Goal: Task Accomplishment & Management: Manage account settings

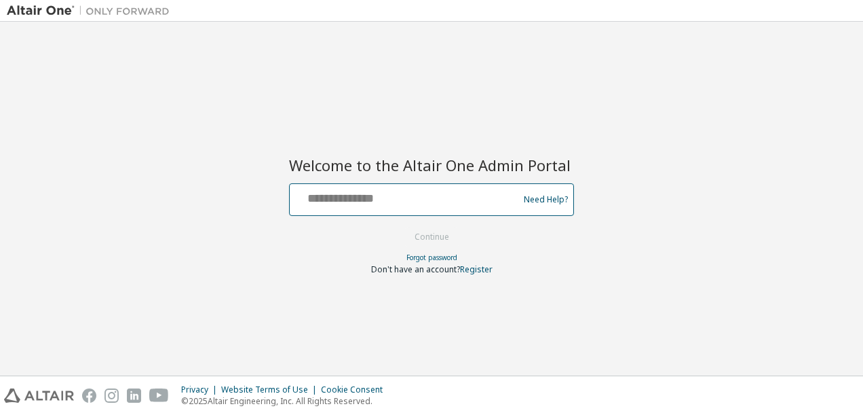
click at [426, 198] on input "text" at bounding box center [406, 197] width 222 height 20
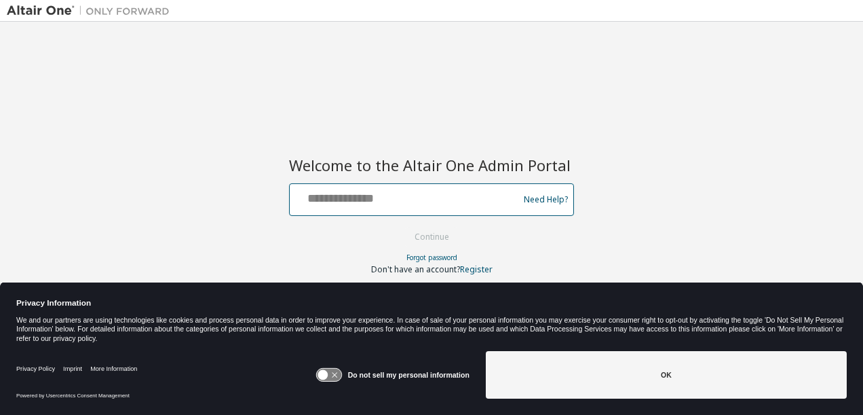
click at [425, 200] on input "text" at bounding box center [406, 197] width 222 height 20
type input "**********"
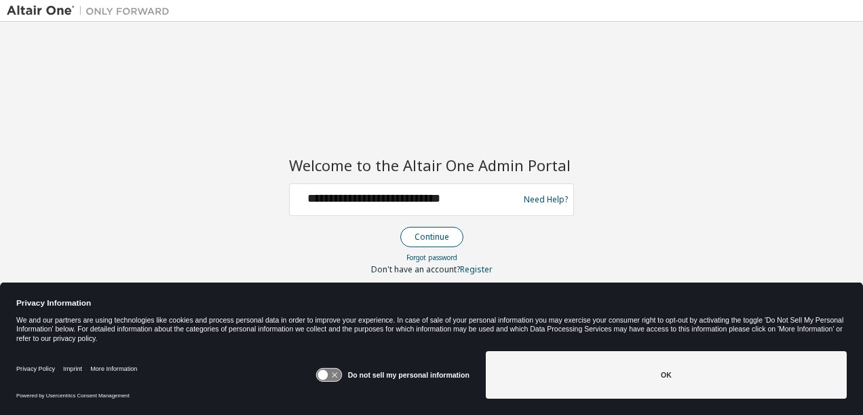
click at [434, 228] on button "Continue" at bounding box center [431, 237] width 63 height 20
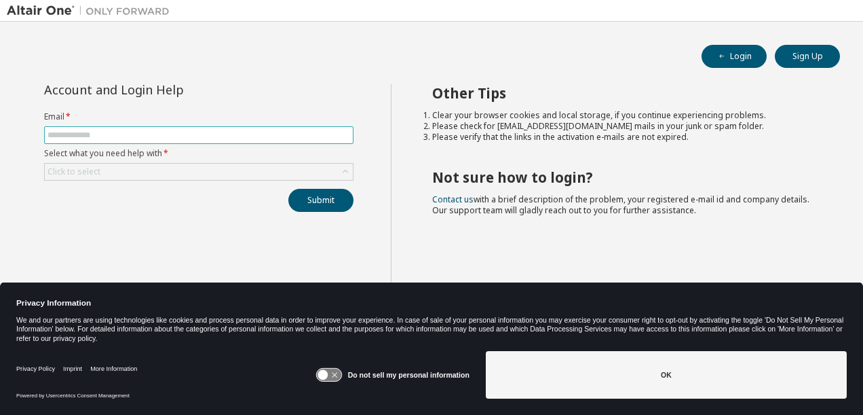
click at [299, 136] on input "text" at bounding box center [199, 135] width 303 height 11
type input "**********"
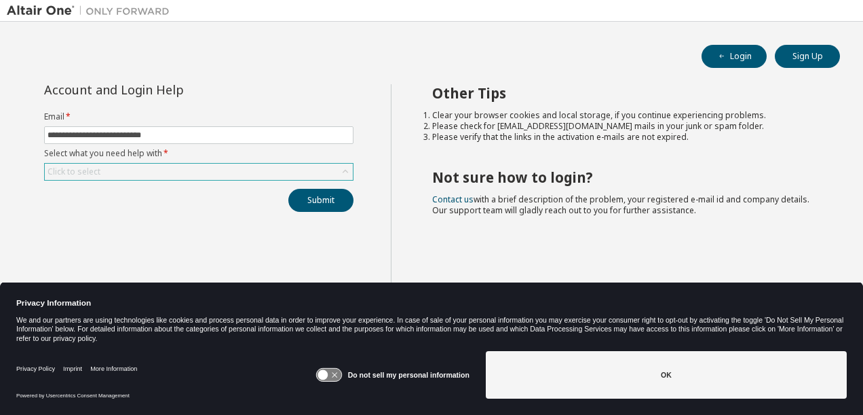
click at [305, 176] on div "Click to select" at bounding box center [199, 172] width 308 height 16
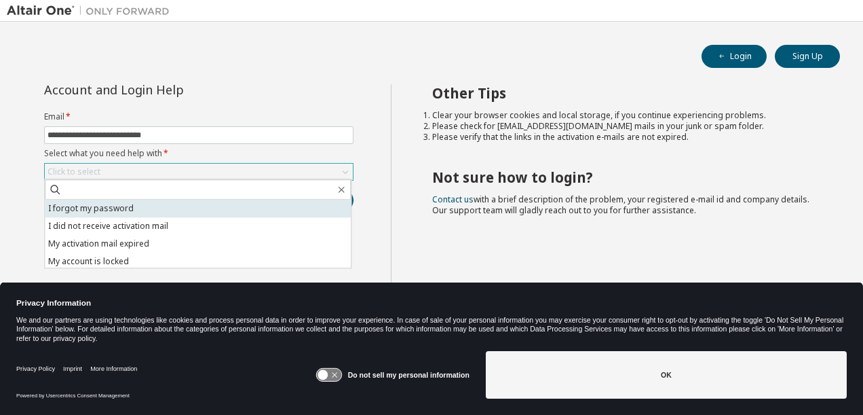
click at [184, 209] on li "I forgot my password" at bounding box center [198, 209] width 306 height 18
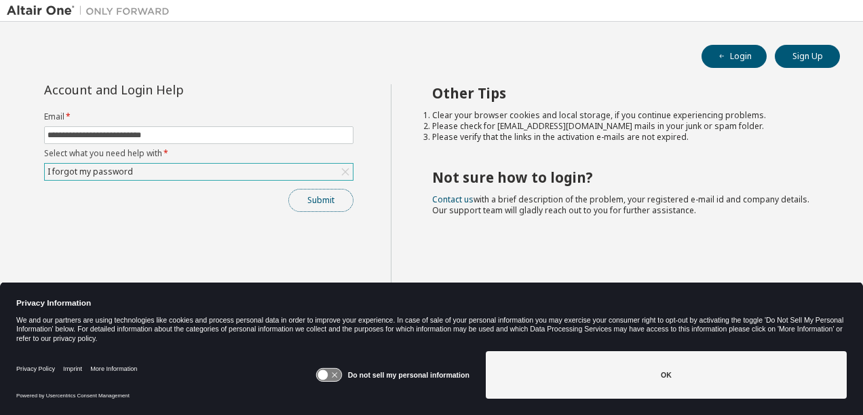
click at [316, 201] on button "Submit" at bounding box center [320, 200] width 65 height 23
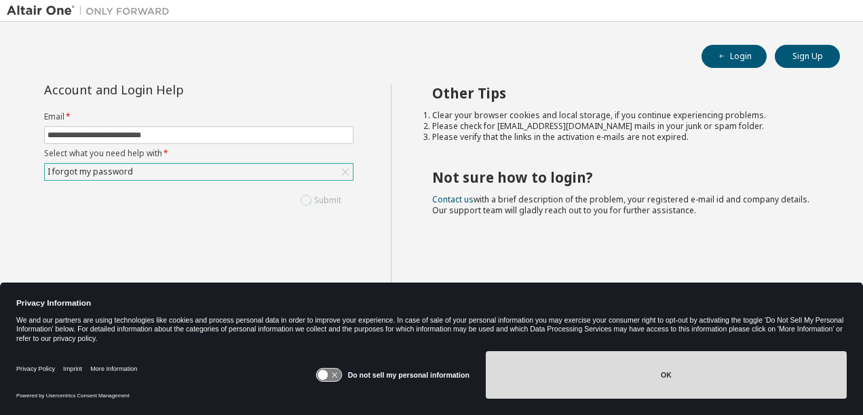
click at [584, 393] on button "OK" at bounding box center [666, 375] width 361 height 48
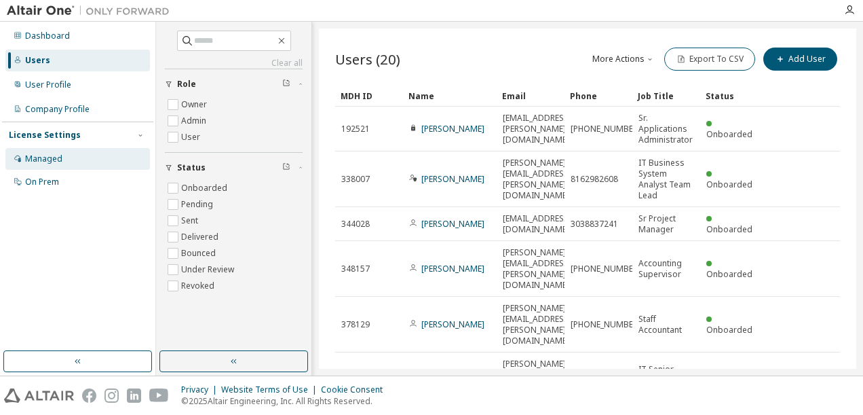
click at [51, 155] on div "Managed" at bounding box center [43, 158] width 37 height 11
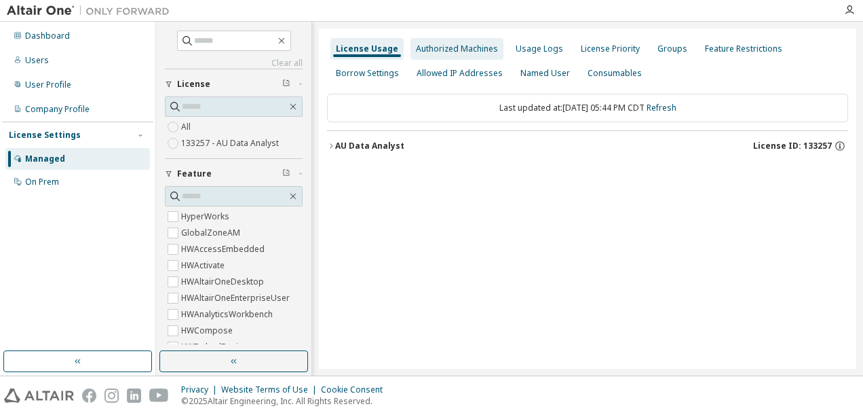
click at [482, 49] on div "Authorized Machines" at bounding box center [457, 48] width 82 height 11
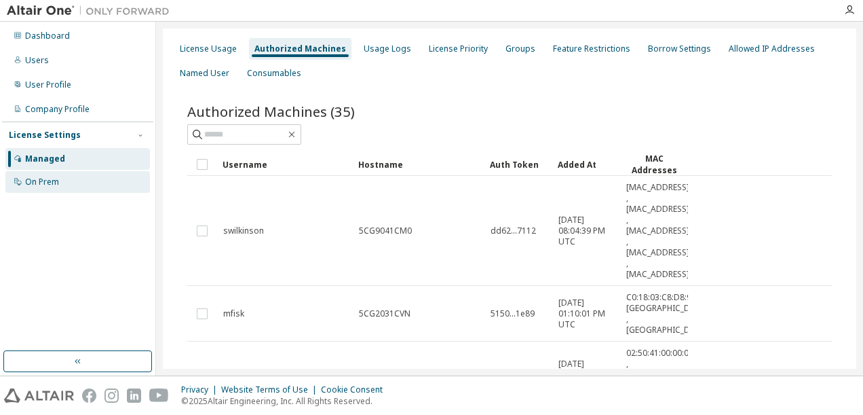
click at [55, 181] on div "On Prem" at bounding box center [42, 181] width 34 height 11
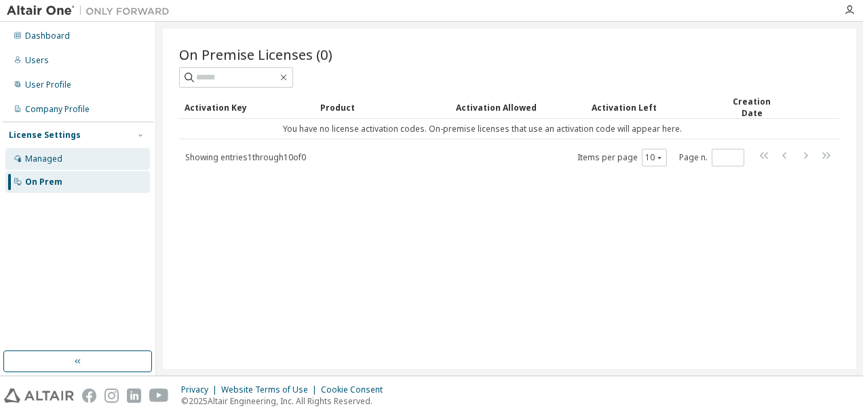
click at [52, 159] on div "Managed" at bounding box center [43, 158] width 37 height 11
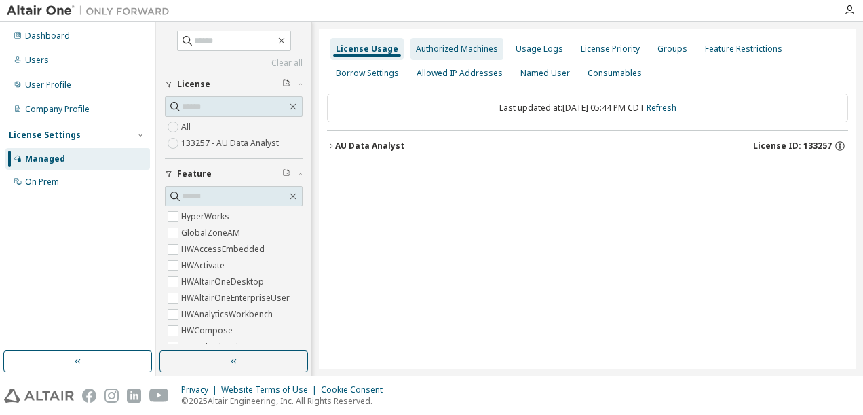
click at [447, 56] on div "Authorized Machines" at bounding box center [457, 49] width 93 height 22
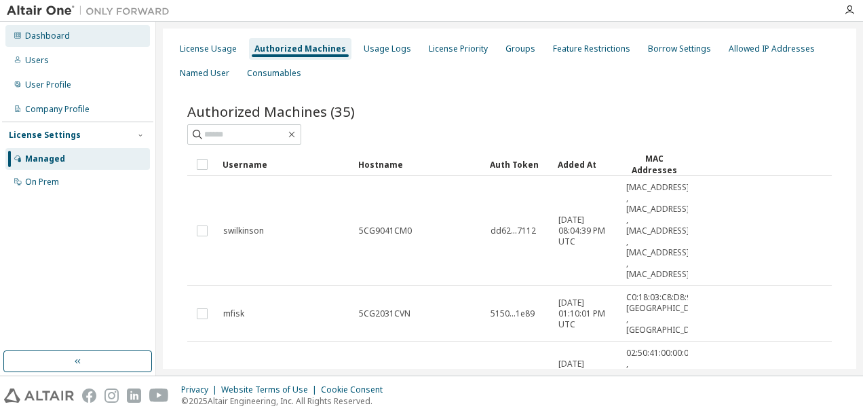
click at [51, 33] on div "Dashboard" at bounding box center [47, 36] width 45 height 11
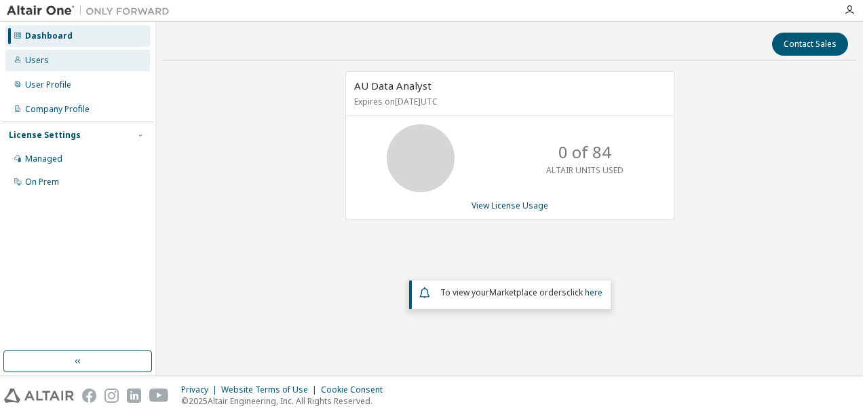
click at [37, 60] on div "Users" at bounding box center [37, 60] width 24 height 11
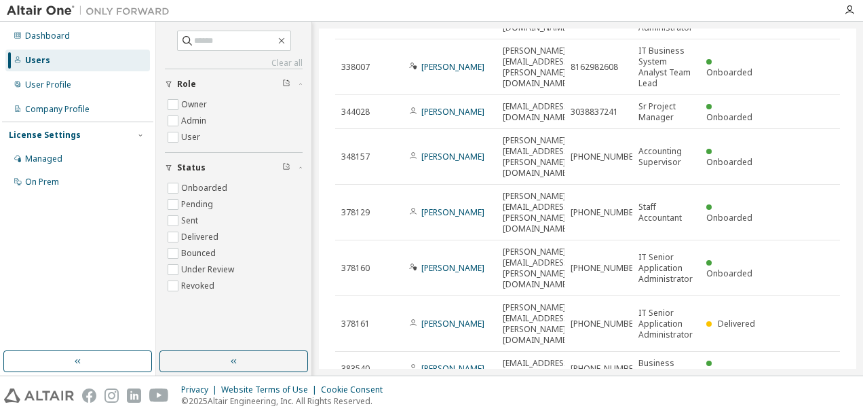
scroll to position [205, 0]
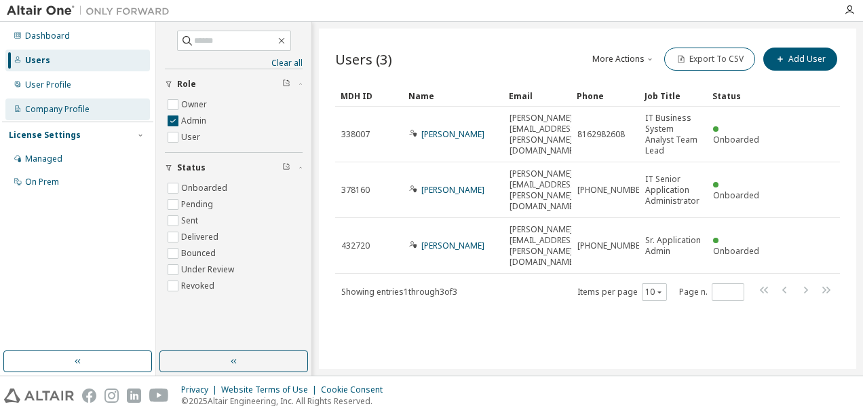
click at [77, 109] on div "Company Profile" at bounding box center [57, 109] width 64 height 11
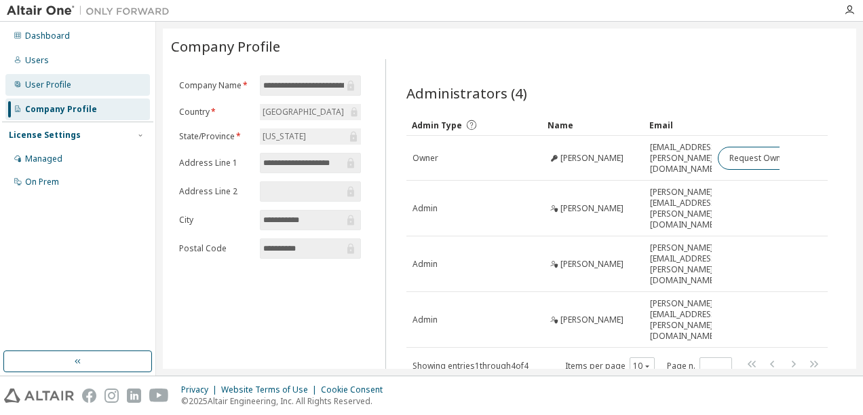
click at [49, 86] on div "User Profile" at bounding box center [48, 84] width 46 height 11
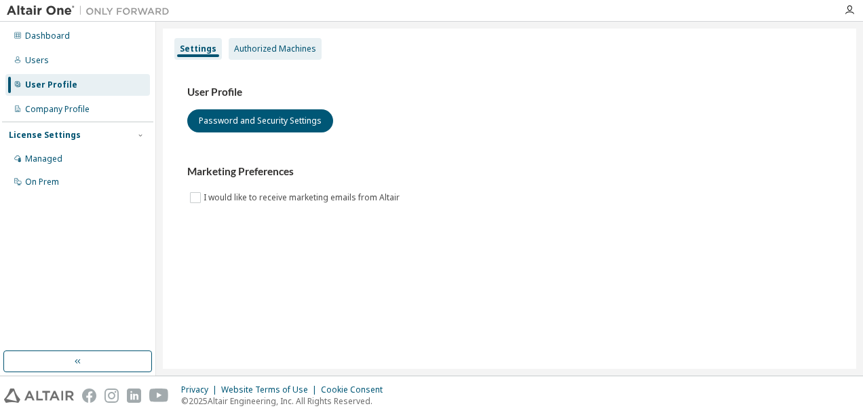
click at [256, 50] on div "Authorized Machines" at bounding box center [275, 48] width 82 height 11
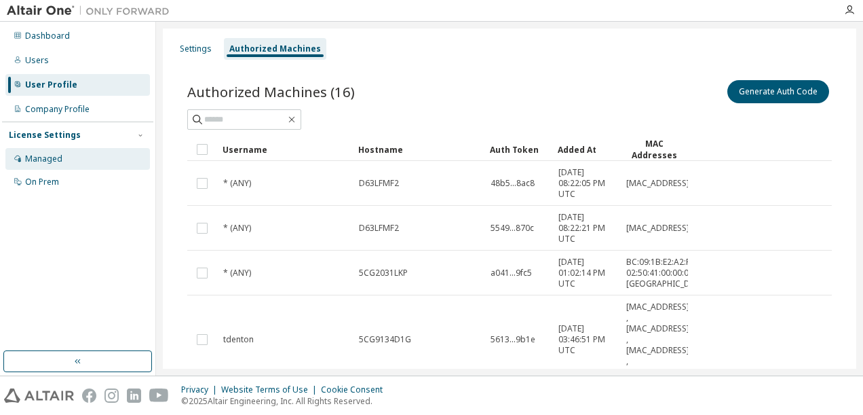
click at [58, 156] on div "Managed" at bounding box center [43, 158] width 37 height 11
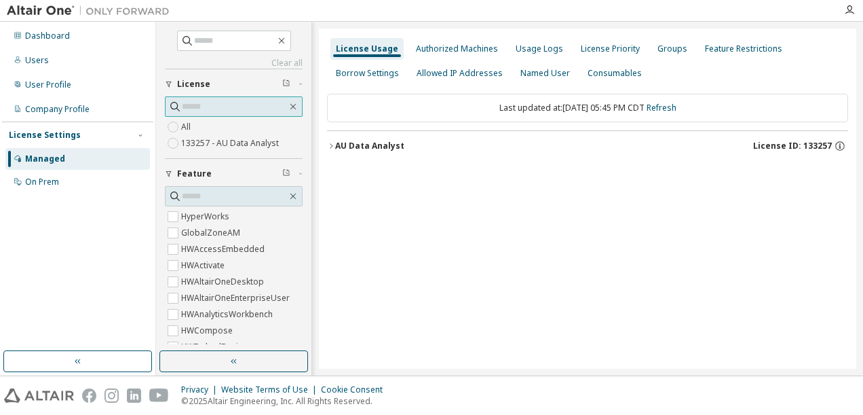
click at [234, 109] on input "text" at bounding box center [234, 107] width 105 height 14
paste input "**********"
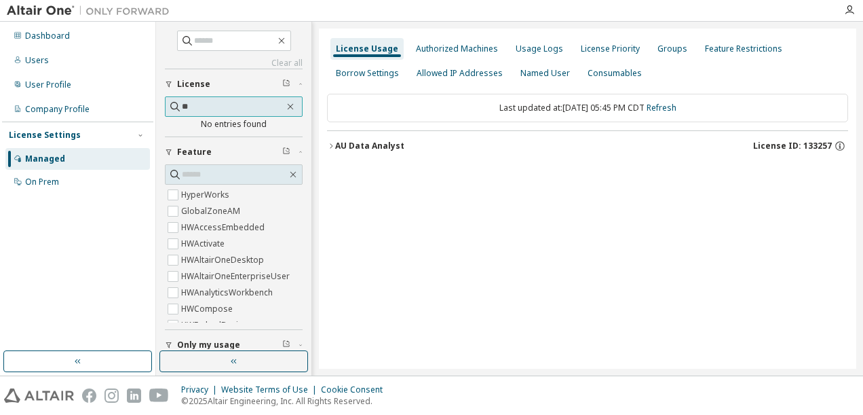
type input "*"
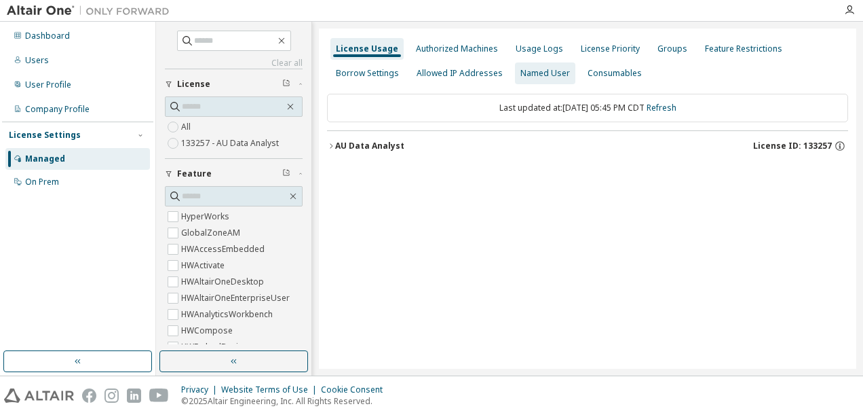
click at [557, 77] on div "Named User" at bounding box center [546, 73] width 50 height 11
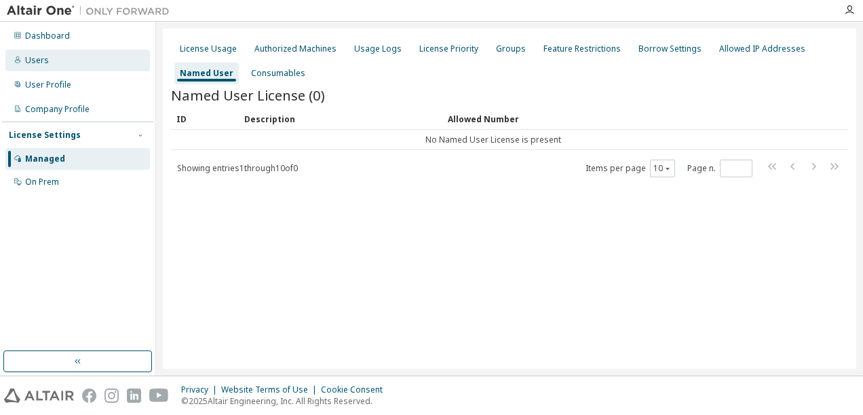
click at [42, 64] on div "Users" at bounding box center [37, 60] width 24 height 11
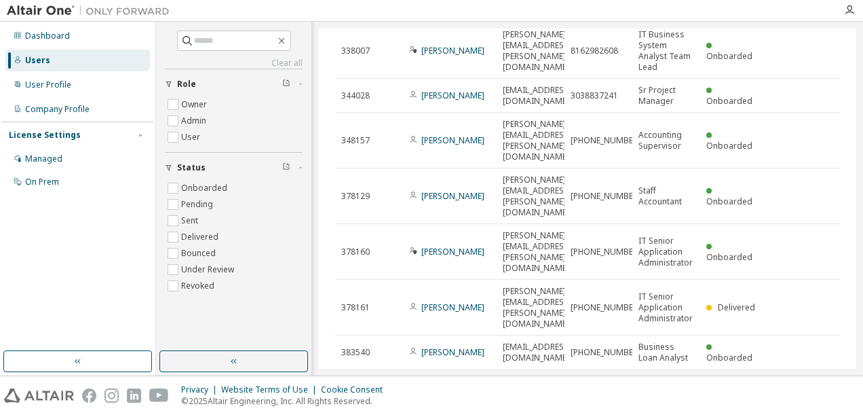
scroll to position [205, 0]
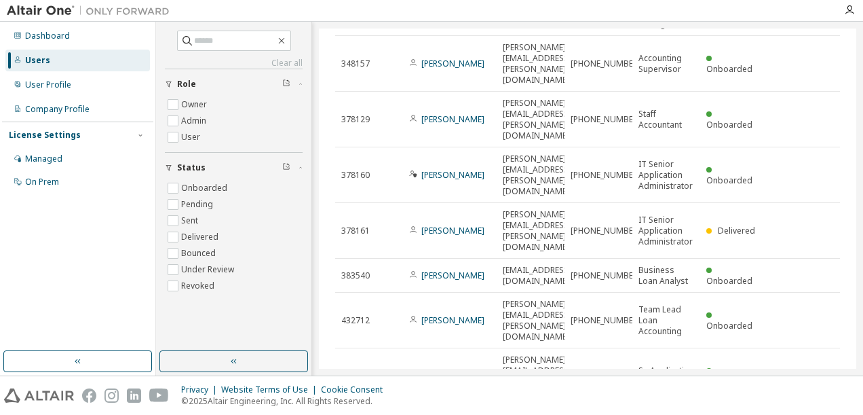
click at [798, 412] on icon "button" at bounding box center [806, 420] width 16 height 16
type input "*"
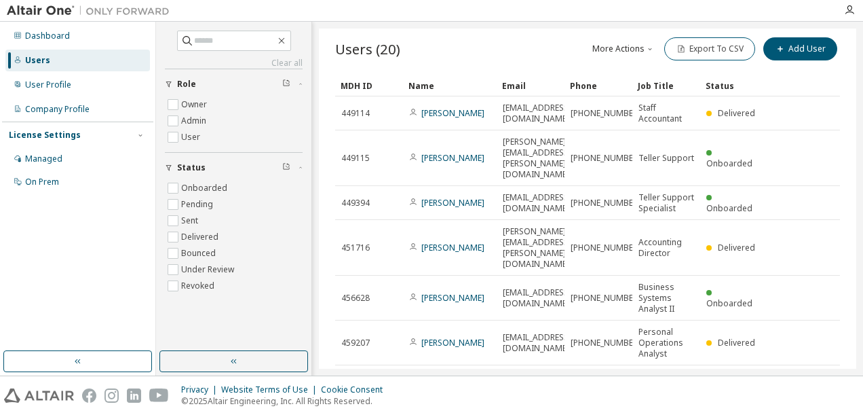
scroll to position [9, 0]
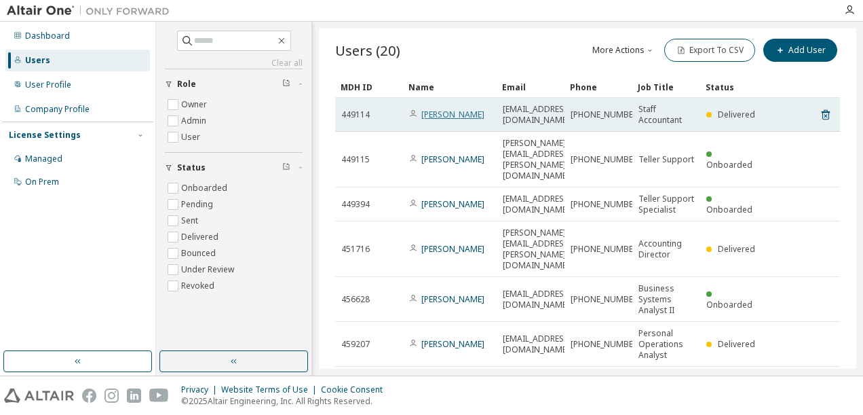
click at [449, 117] on link "Kathy Burton" at bounding box center [452, 115] width 63 height 12
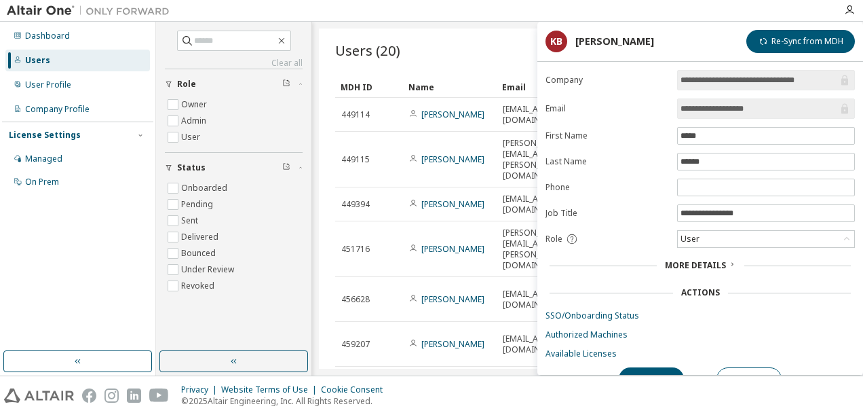
scroll to position [18, 0]
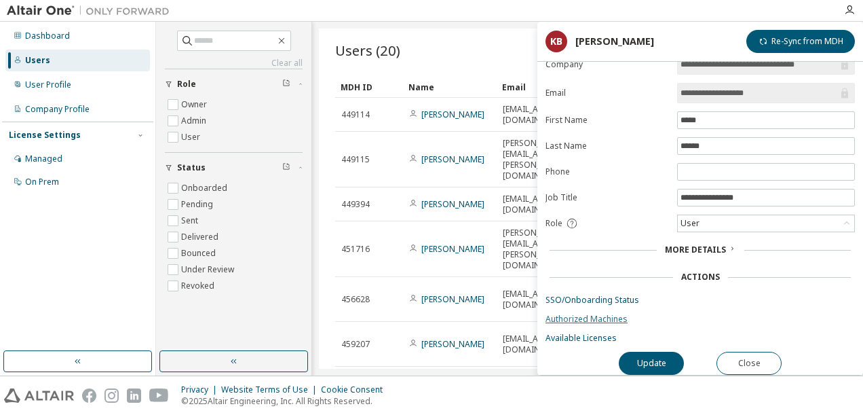
click at [593, 314] on link "Authorized Machines" at bounding box center [701, 319] width 310 height 11
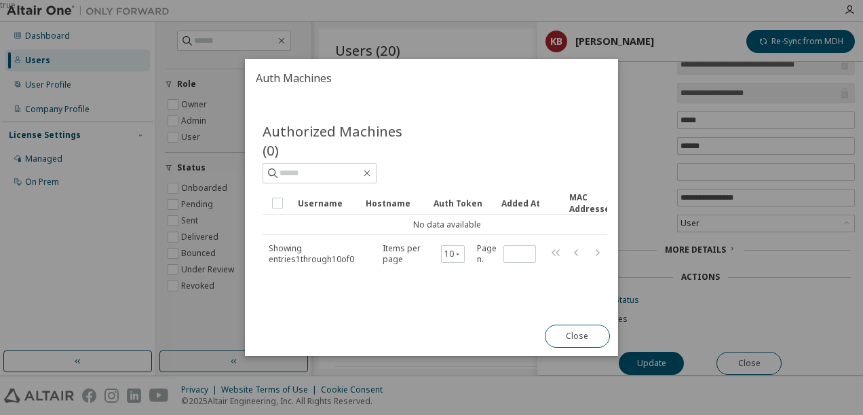
scroll to position [0, 0]
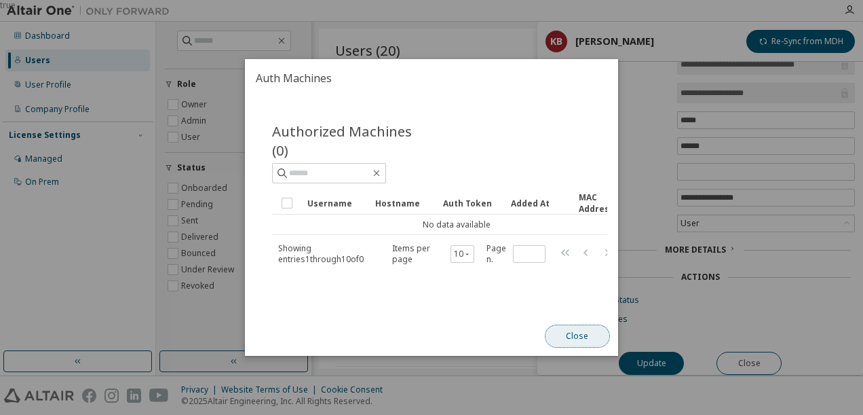
click at [569, 331] on button "Close" at bounding box center [577, 335] width 65 height 23
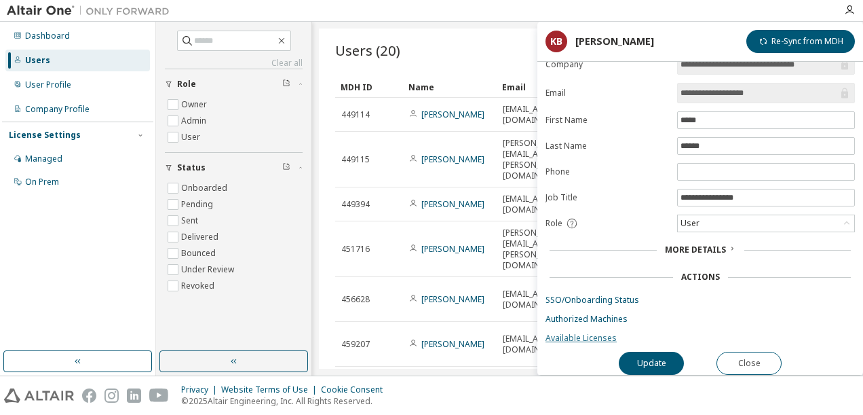
click at [603, 333] on link "Available Licenses" at bounding box center [701, 338] width 310 height 11
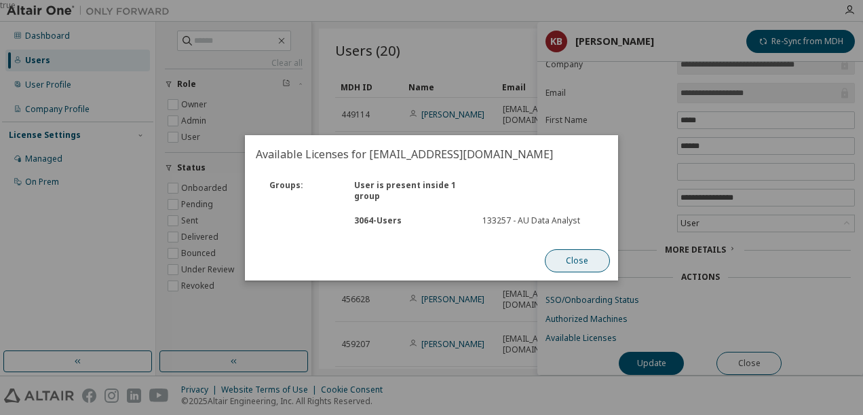
click at [578, 255] on button "Close" at bounding box center [577, 260] width 65 height 23
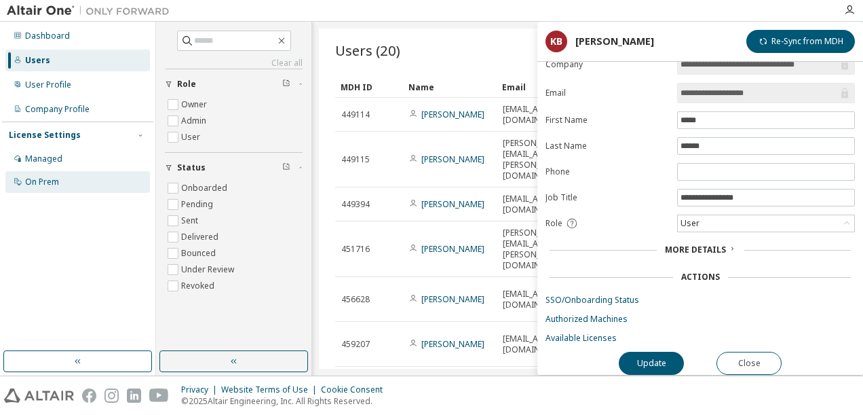
click at [42, 179] on div "On Prem" at bounding box center [42, 181] width 34 height 11
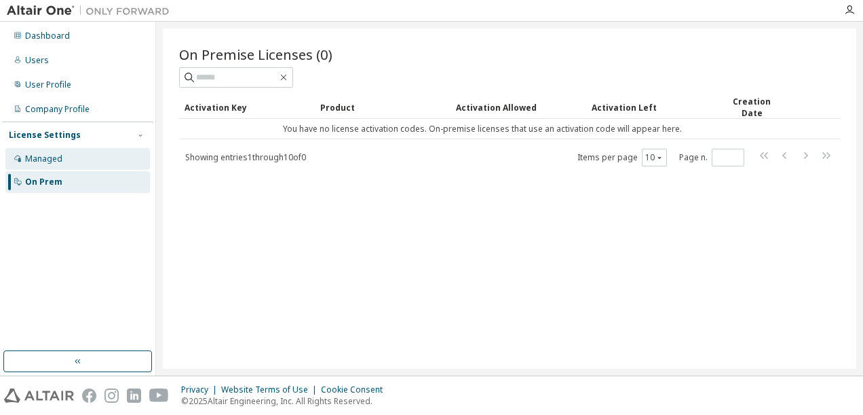
click at [45, 166] on div "Managed" at bounding box center [77, 159] width 145 height 22
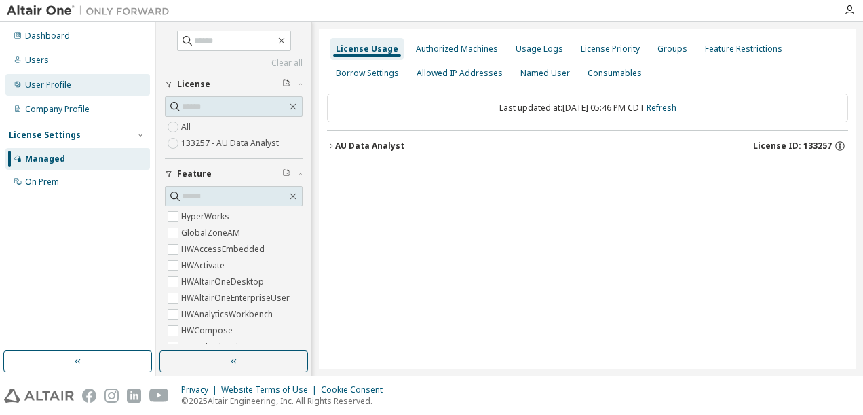
click at [58, 92] on div "User Profile" at bounding box center [77, 85] width 145 height 22
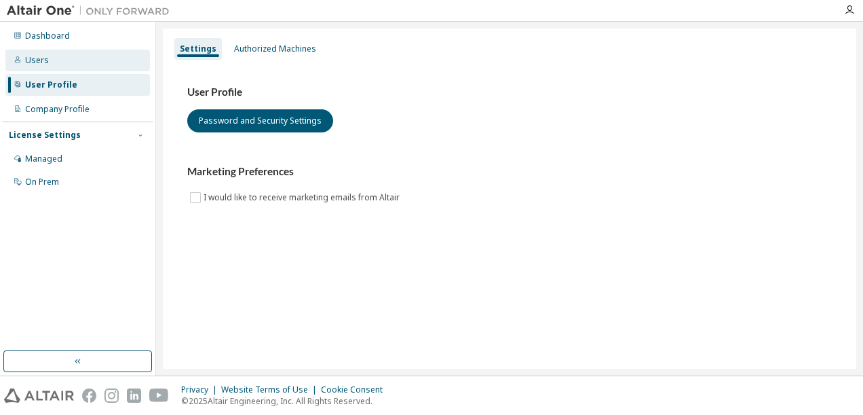
click at [42, 60] on div "Users" at bounding box center [37, 60] width 24 height 11
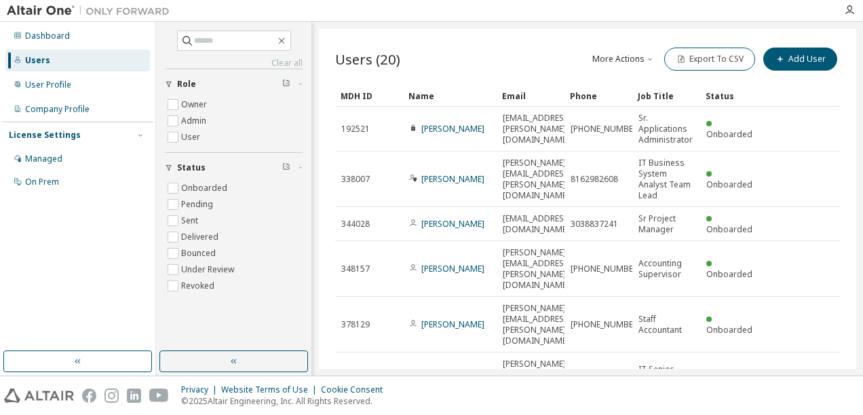
click at [635, 59] on button "More Actions" at bounding box center [623, 59] width 65 height 23
click at [499, 56] on div "Users (20) More Actions Import From CSV Export To CSV Add User" at bounding box center [587, 59] width 505 height 29
